Goal: Find specific page/section: Find specific page/section

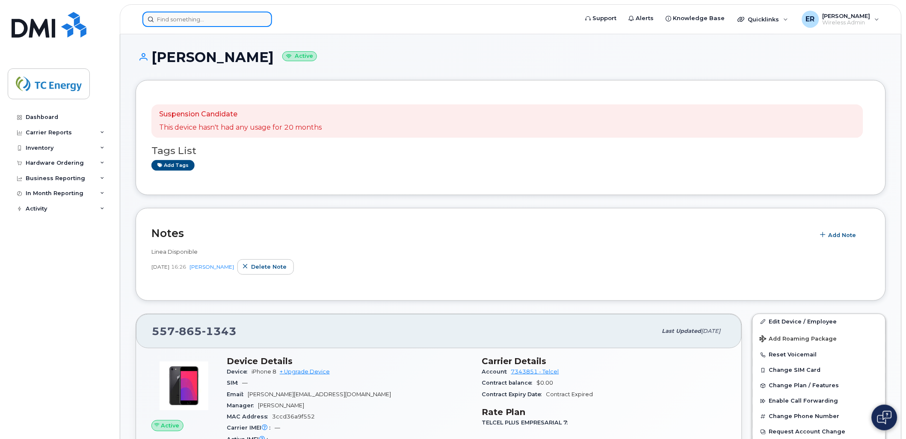
drag, startPoint x: 0, startPoint y: 0, endPoint x: 198, endPoint y: 21, distance: 199.5
click at [198, 21] on input at bounding box center [207, 19] width 130 height 15
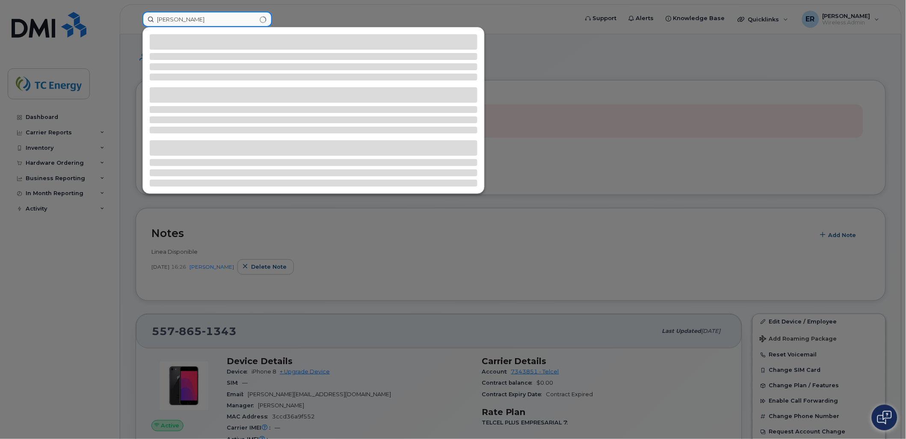
type input "gilma"
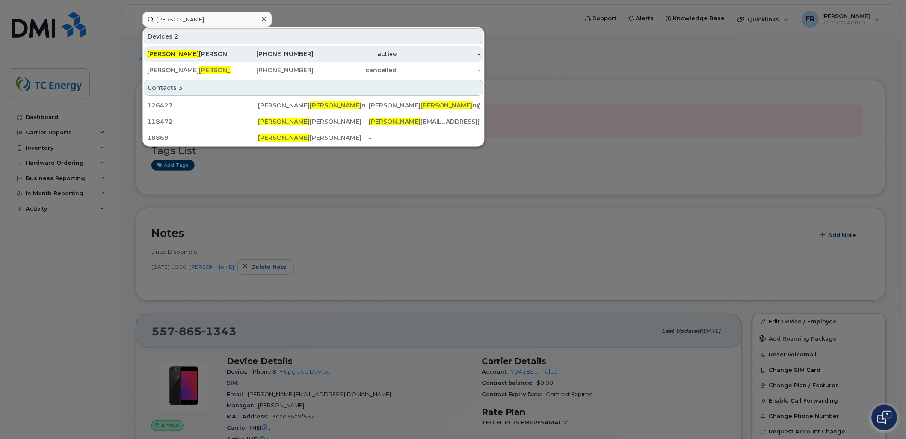
click at [203, 56] on div "Gilma Ivonne Cortes Araiza" at bounding box center [188, 54] width 83 height 9
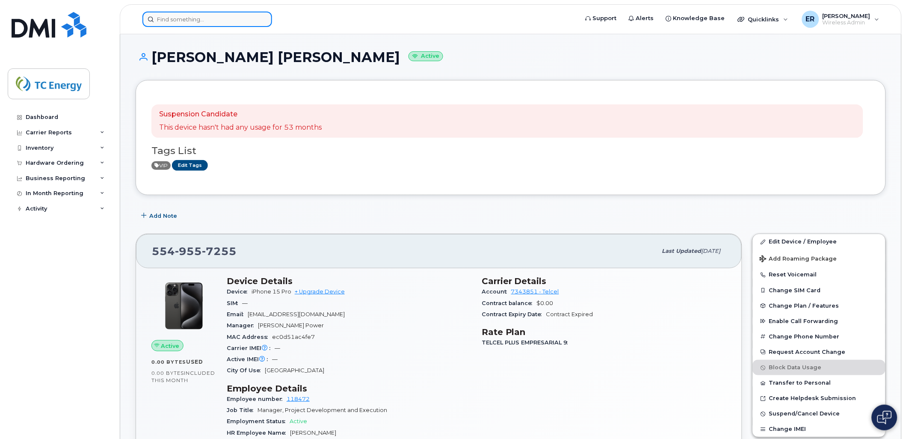
click at [216, 21] on input at bounding box center [207, 19] width 130 height 15
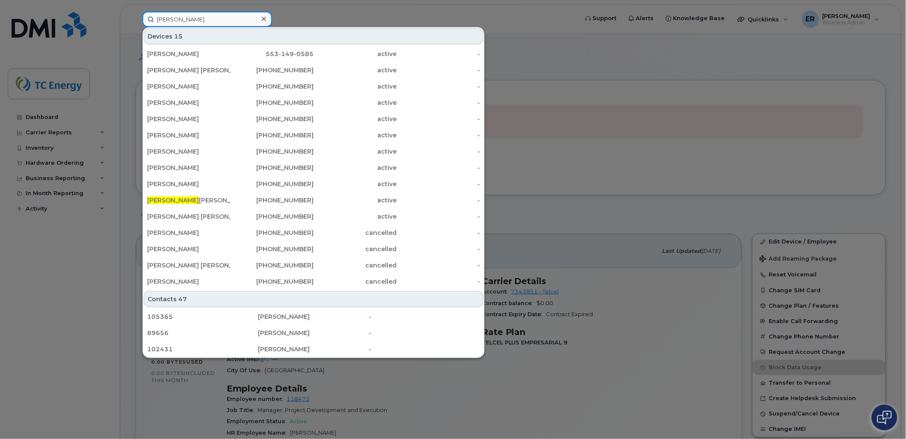
type input "diana olivo"
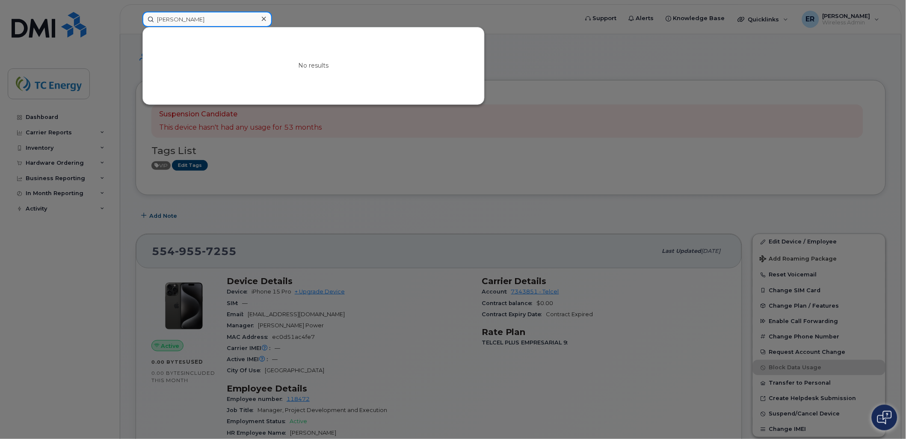
drag, startPoint x: 200, startPoint y: 19, endPoint x: 120, endPoint y: 14, distance: 80.1
click at [136, 12] on div "diana olivo No results" at bounding box center [358, 19] width 444 height 15
click at [326, 76] on div "No results" at bounding box center [313, 65] width 341 height 77
click at [375, 217] on div at bounding box center [453, 219] width 906 height 439
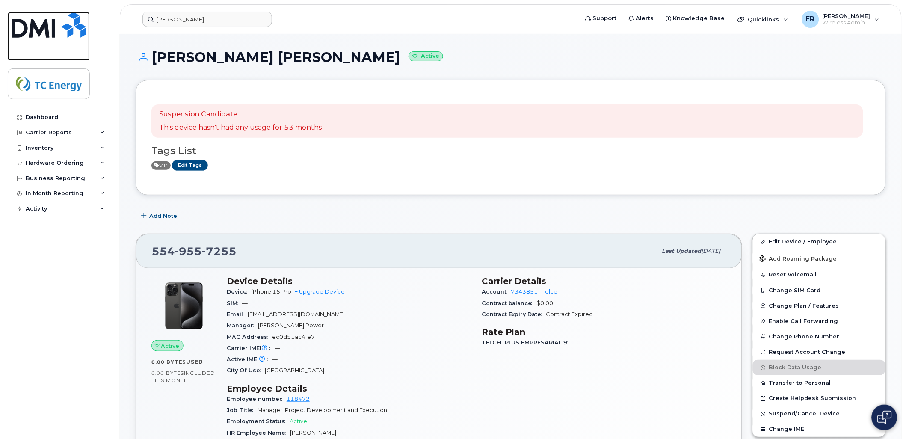
click at [32, 27] on img at bounding box center [49, 25] width 75 height 26
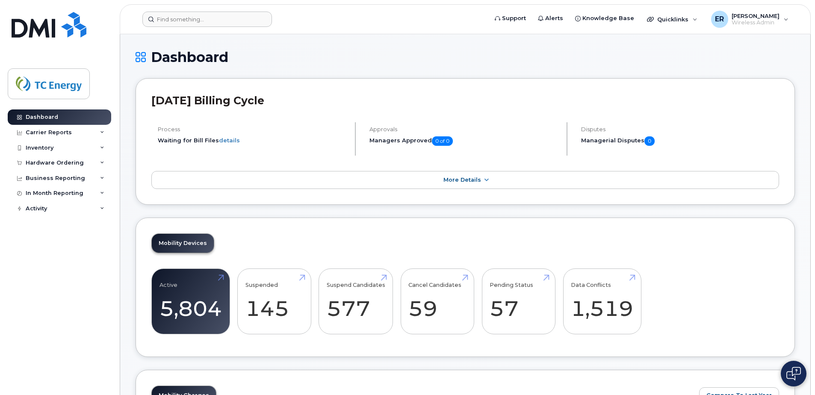
drag, startPoint x: 219, startPoint y: 34, endPoint x: 222, endPoint y: 23, distance: 11.0
click at [219, 30] on header "Support Alerts Knowledge Base Quicklinks Suspend / Cancel Device Change SIM Car…" at bounding box center [465, 19] width 691 height 30
click at [222, 23] on input at bounding box center [207, 19] width 130 height 15
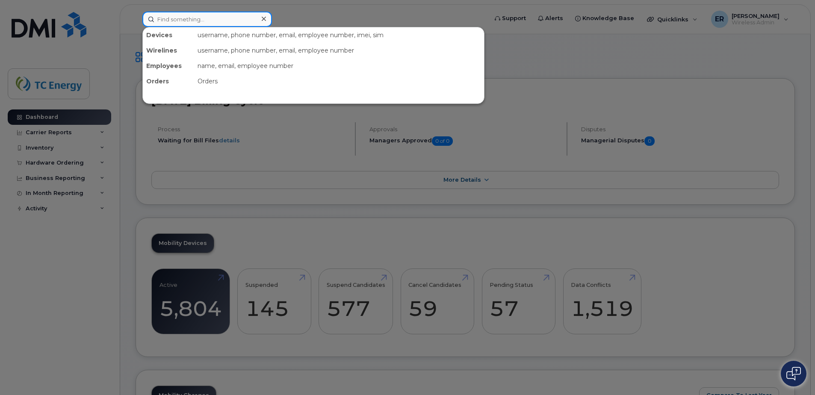
paste input "5580440793"
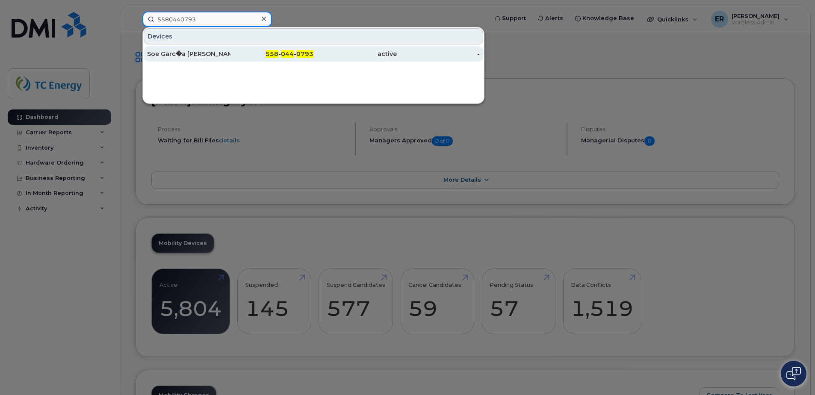
type input "5580440793"
click at [217, 56] on div "Soe Garc�a Franco" at bounding box center [188, 54] width 83 height 9
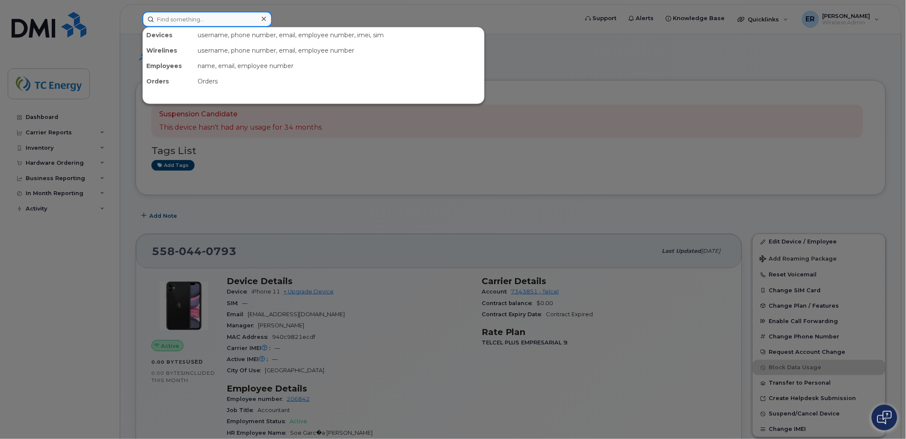
click at [228, 18] on input at bounding box center [207, 19] width 130 height 15
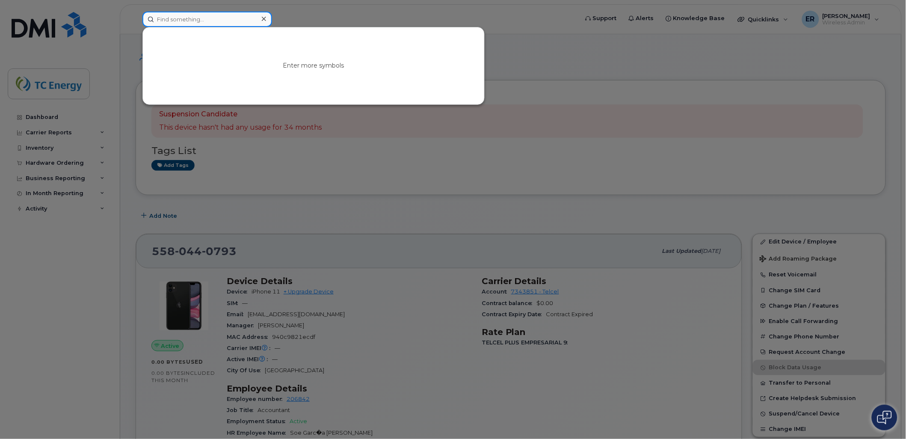
click at [228, 22] on input at bounding box center [207, 19] width 130 height 15
drag, startPoint x: 185, startPoint y: 14, endPoint x: 185, endPoint y: 19, distance: 5.1
click at [185, 17] on input at bounding box center [207, 19] width 130 height 15
drag, startPoint x: 185, startPoint y: 19, endPoint x: 170, endPoint y: 20, distance: 15.0
click at [170, 20] on input at bounding box center [207, 19] width 130 height 15
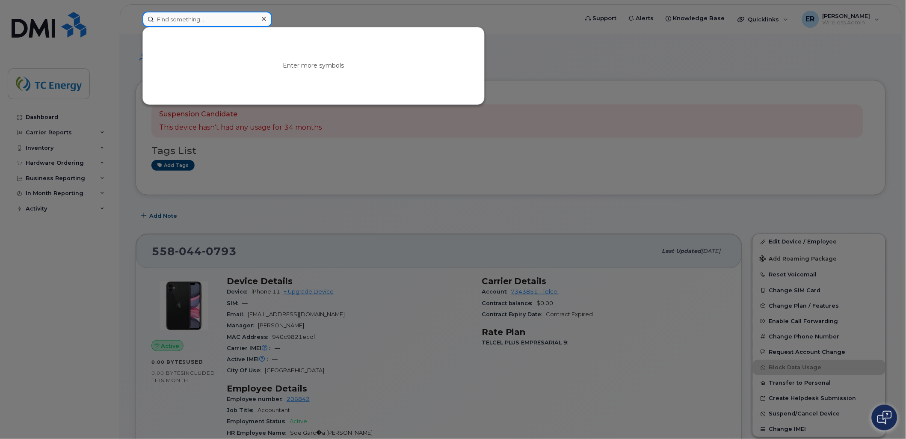
paste input "5579402498"
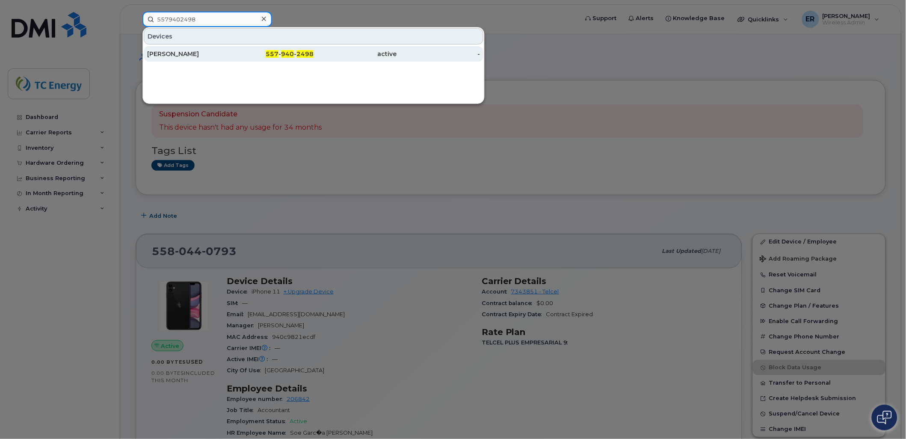
type input "5579402498"
click at [210, 55] on div "[PERSON_NAME]" at bounding box center [188, 54] width 83 height 9
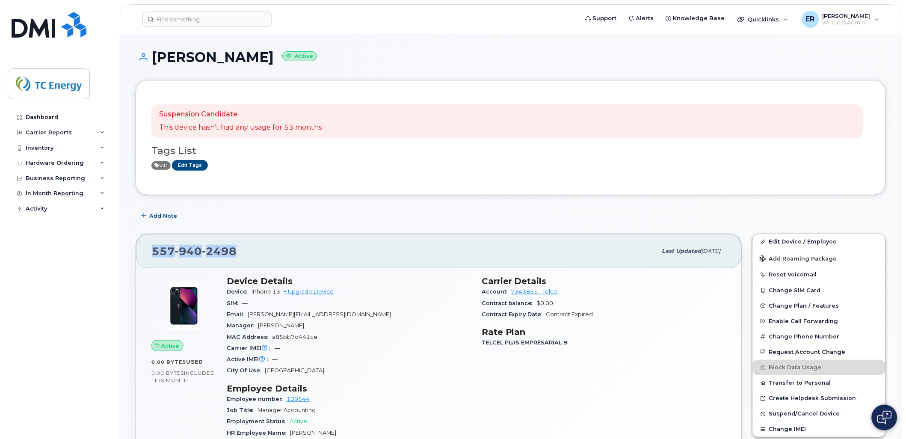
drag, startPoint x: 234, startPoint y: 243, endPoint x: 141, endPoint y: 242, distance: 93.2
click at [143, 245] on div "[PHONE_NUMBER] Last updated [DATE]" at bounding box center [439, 251] width 606 height 34
